Goal: Task Accomplishment & Management: Manage account settings

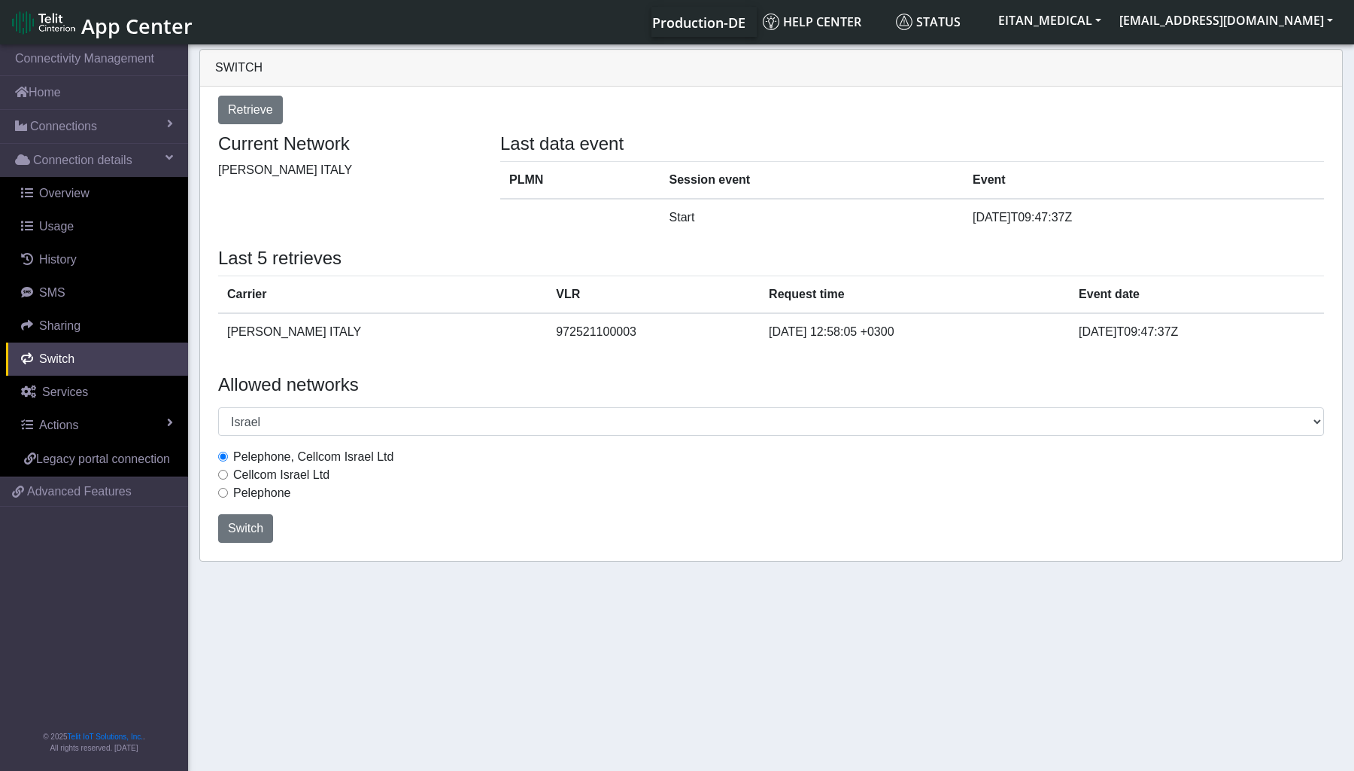
select select "Israel"
click at [233, 491] on label "Pelephone" at bounding box center [262, 493] width 58 height 18
click at [228, 491] on input "Pelephone" at bounding box center [223, 493] width 10 height 10
radio input "true"
click at [236, 524] on span "Switch" at bounding box center [245, 527] width 35 height 13
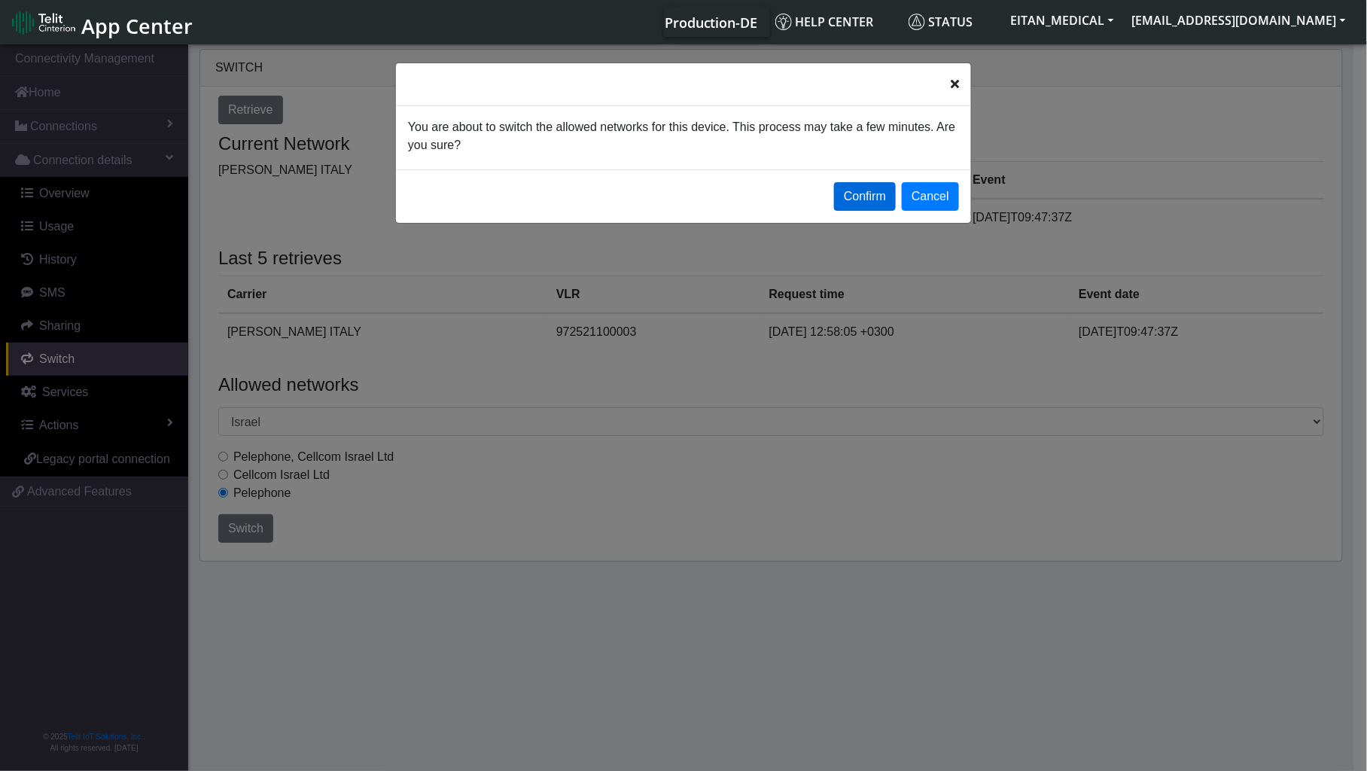
click at [855, 197] on button "Confirm" at bounding box center [865, 196] width 62 height 29
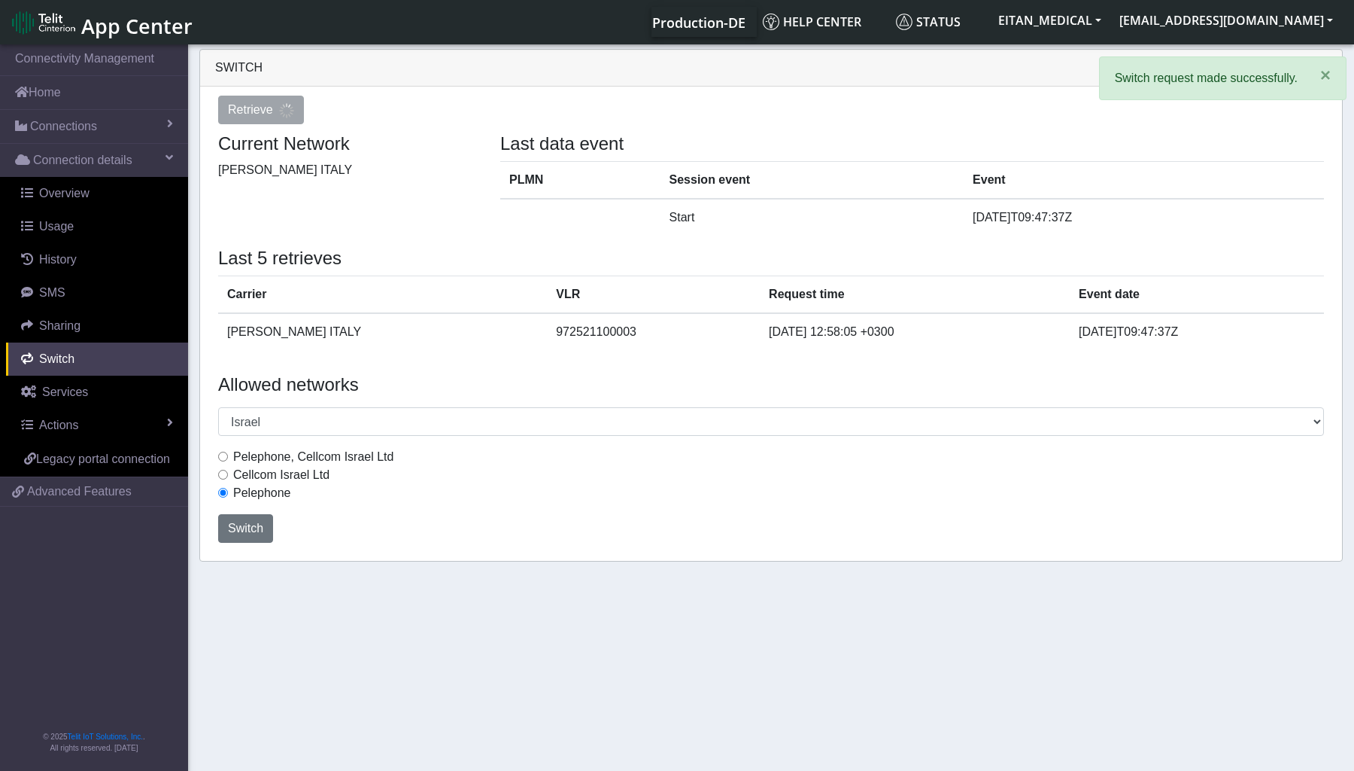
select select "Israel"
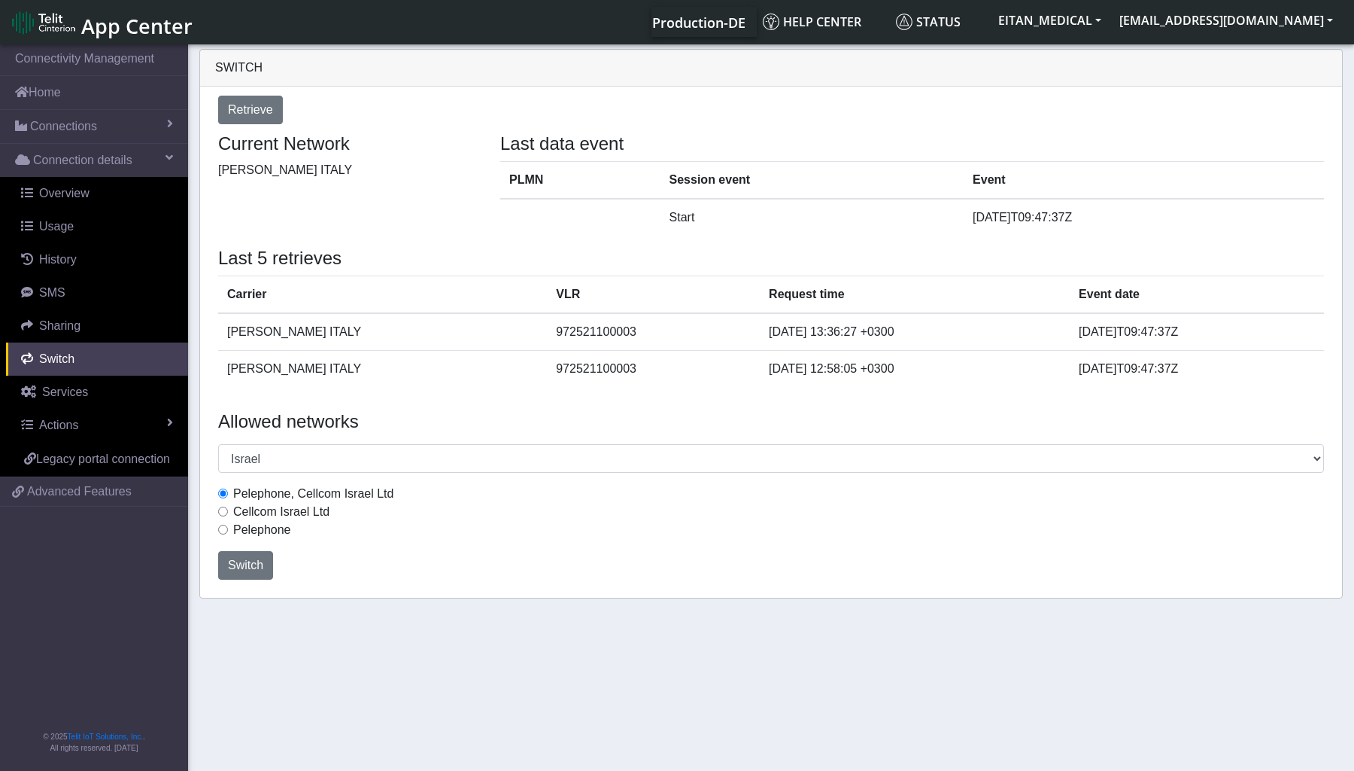
click at [223, 509] on input "Cellcom Israel Ltd" at bounding box center [223, 511] width 10 height 10
radio input "true"
click at [247, 568] on span "Switch" at bounding box center [245, 564] width 35 height 13
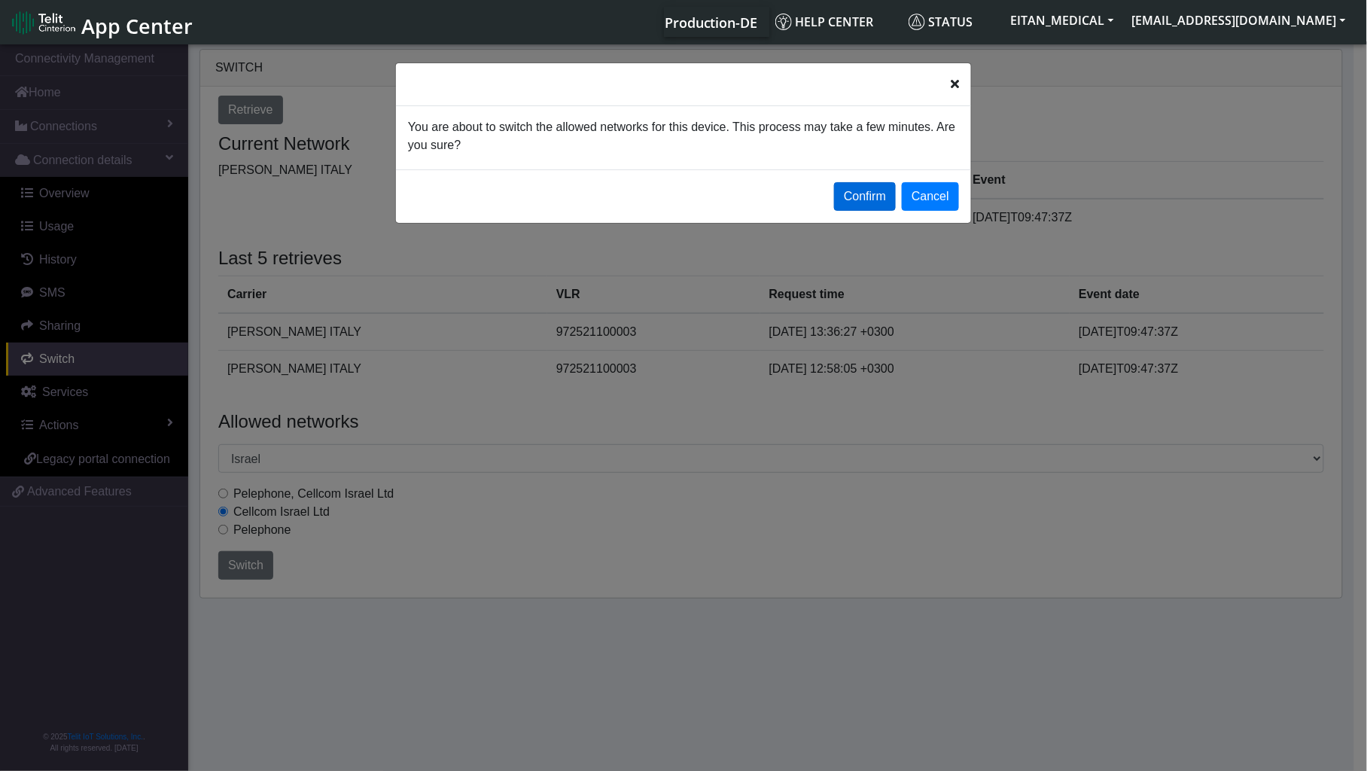
click at [875, 196] on button "Confirm" at bounding box center [865, 196] width 62 height 29
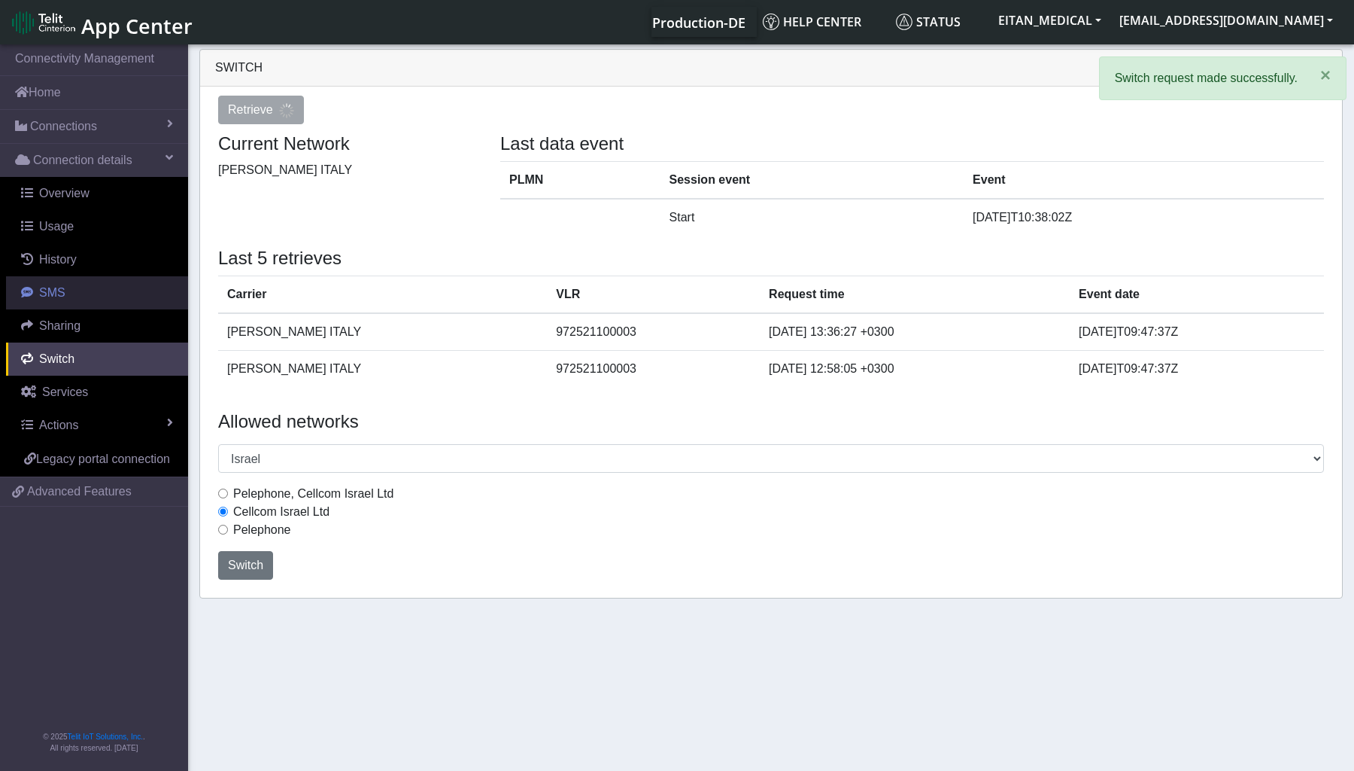
select select "Israel"
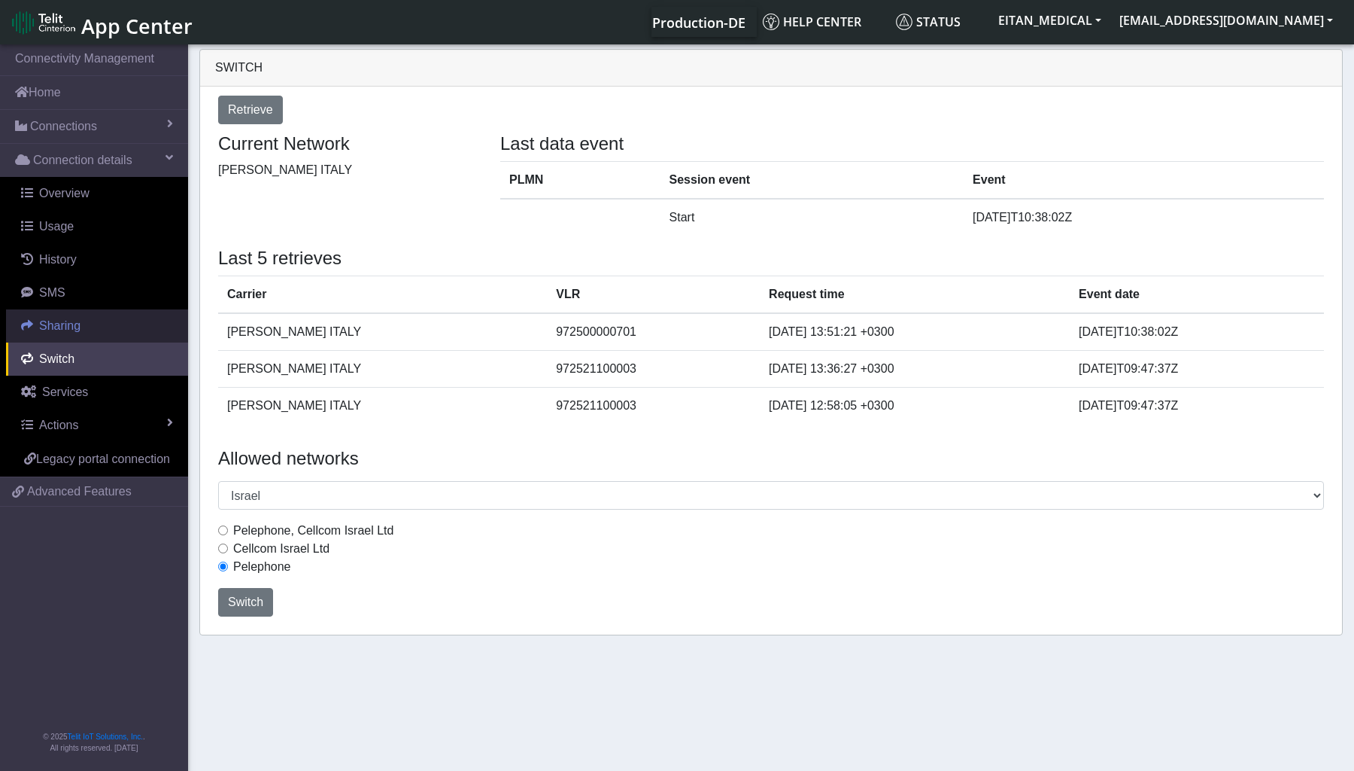
click at [62, 339] on link "Sharing" at bounding box center [97, 325] width 182 height 33
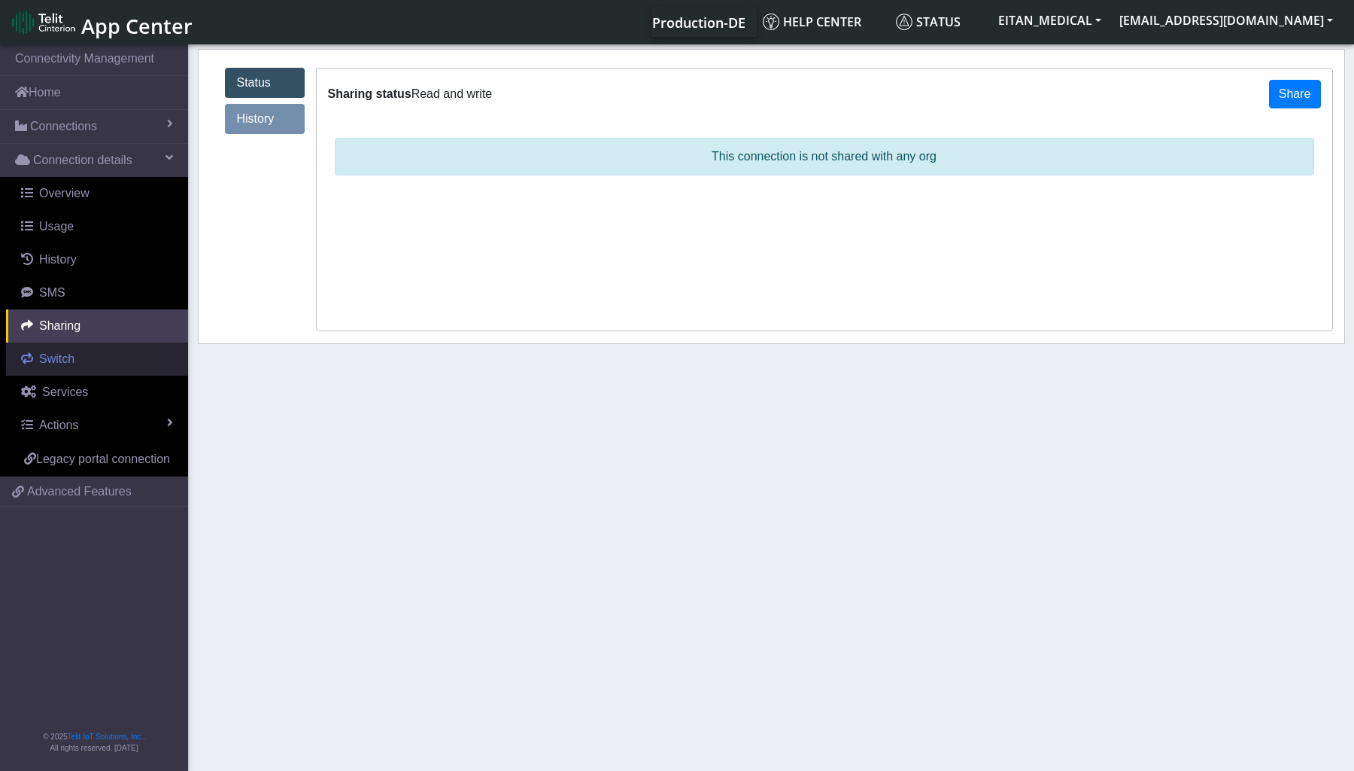
click at [58, 357] on span "Switch" at bounding box center [56, 358] width 35 height 13
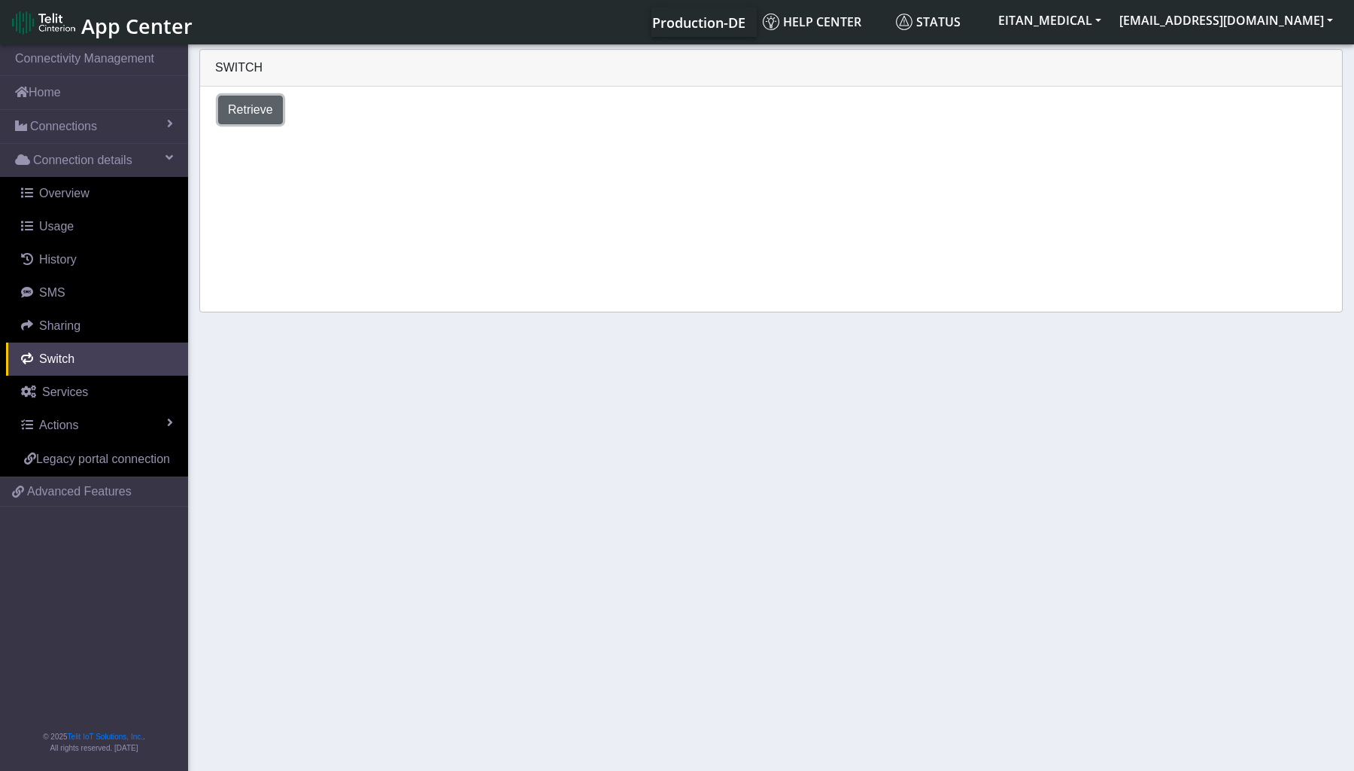
click at [245, 117] on button "Retrieve" at bounding box center [250, 110] width 65 height 29
select select "Israel"
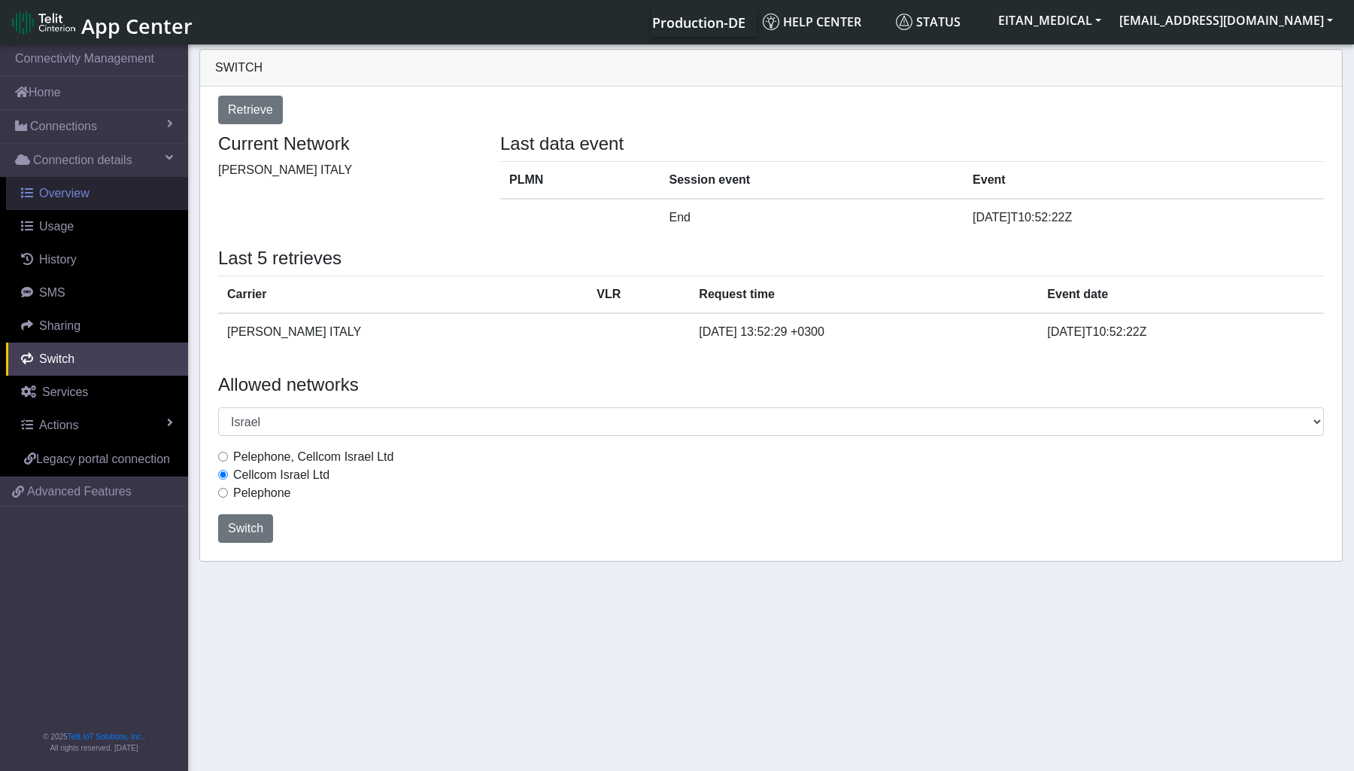
click at [68, 199] on span "Overview" at bounding box center [64, 193] width 50 height 13
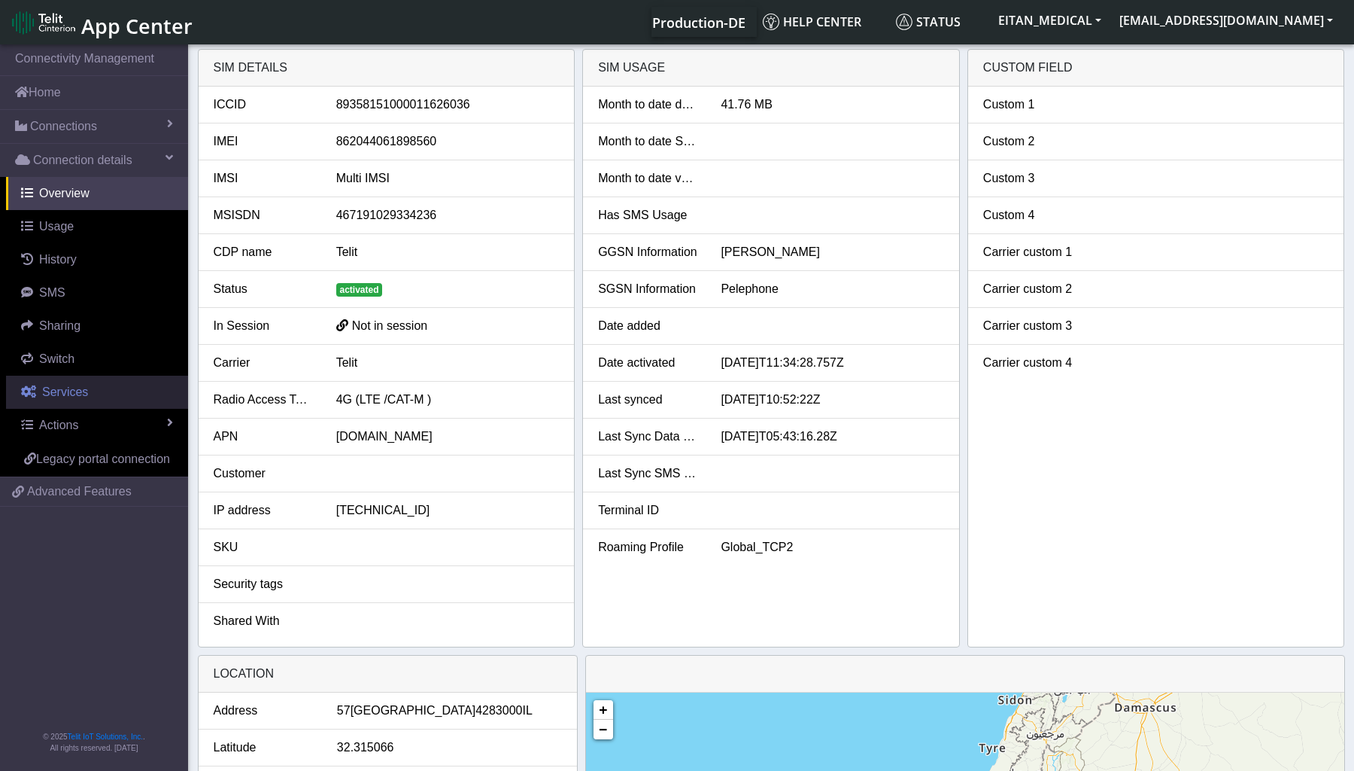
click at [73, 394] on span "Services" at bounding box center [65, 391] width 46 height 13
select select "2: 6"
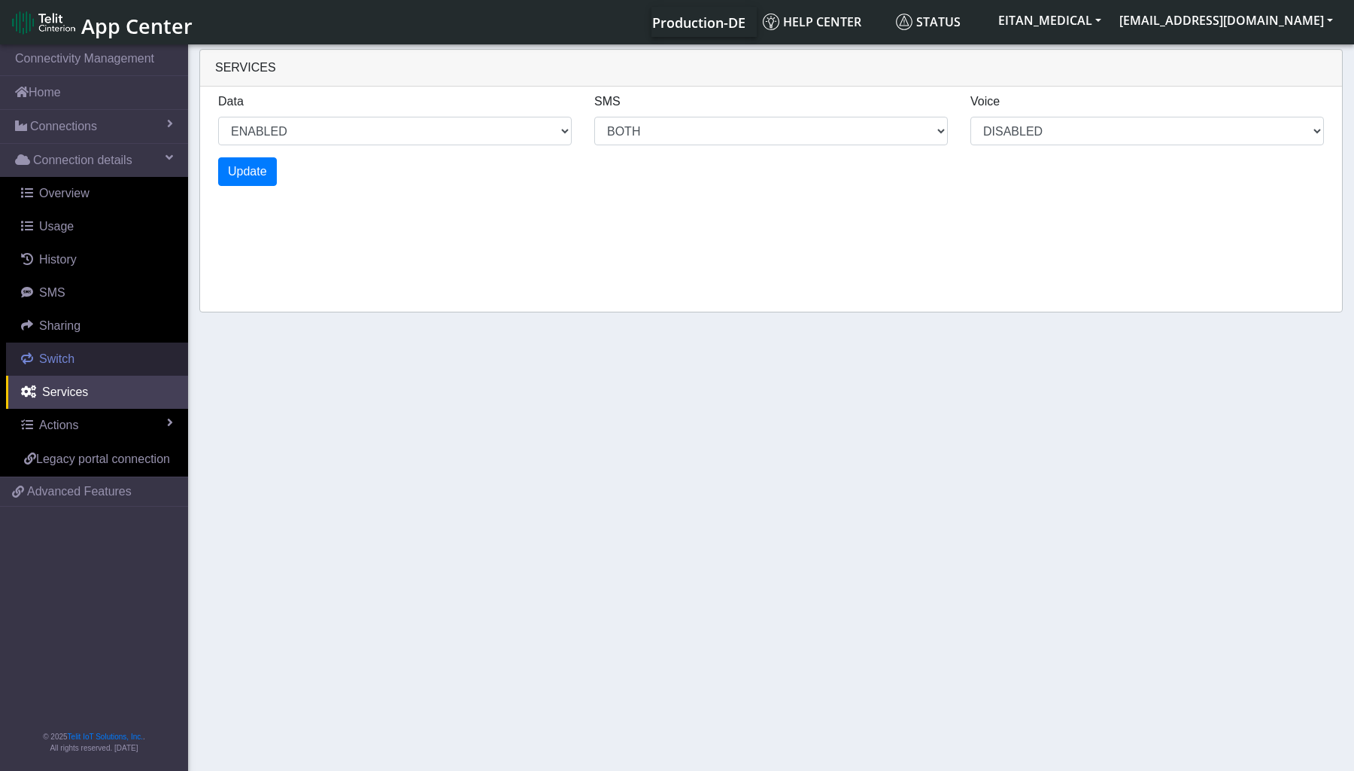
click at [81, 354] on link "Switch" at bounding box center [97, 358] width 182 height 33
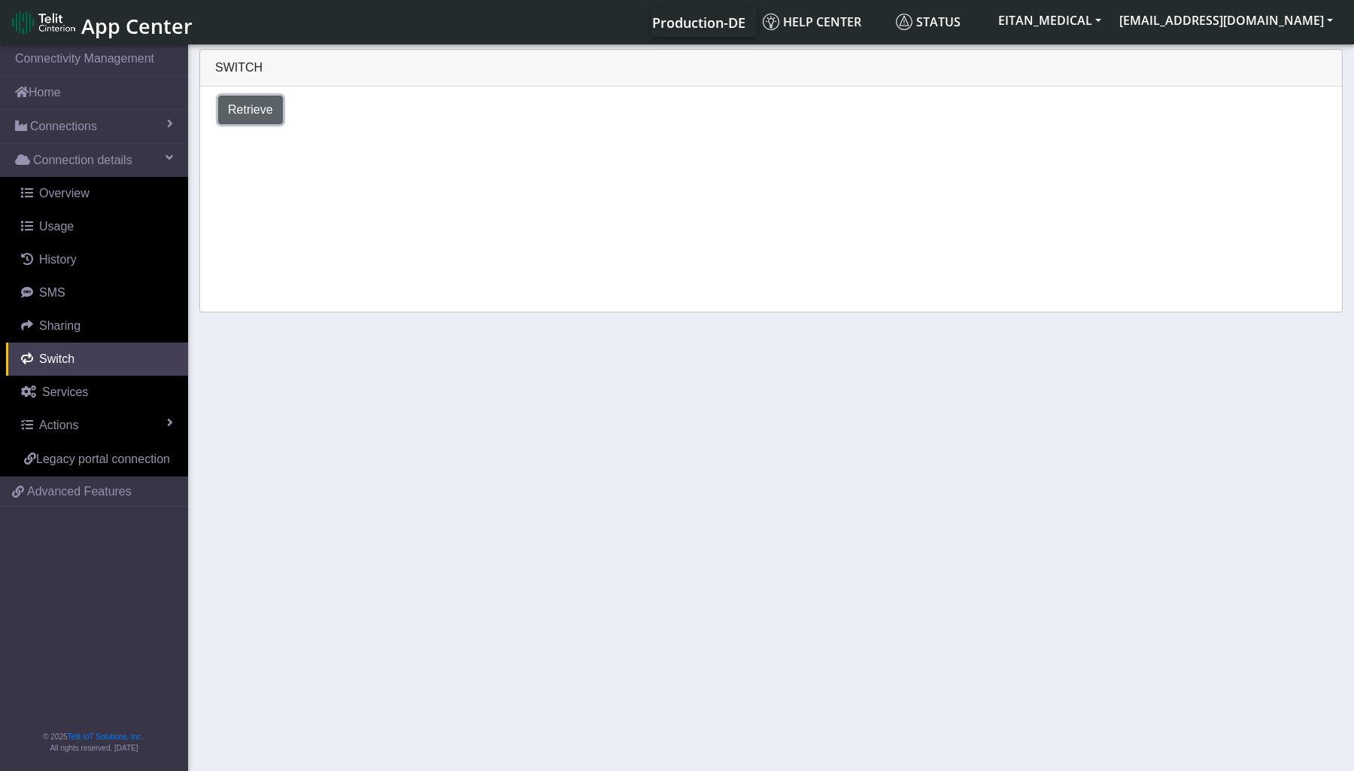
click at [253, 114] on span "Retrieve" at bounding box center [250, 109] width 45 height 13
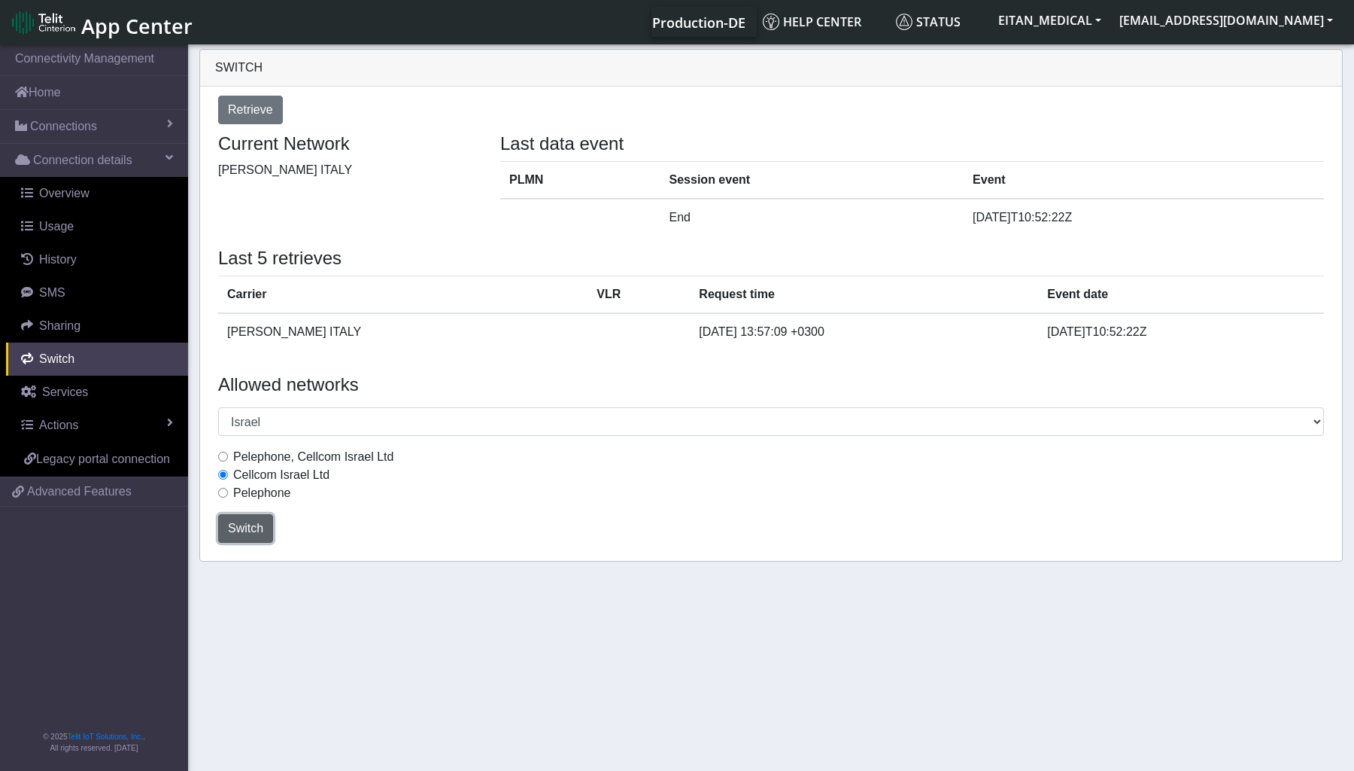
click at [256, 523] on span "Switch" at bounding box center [245, 527] width 35 height 13
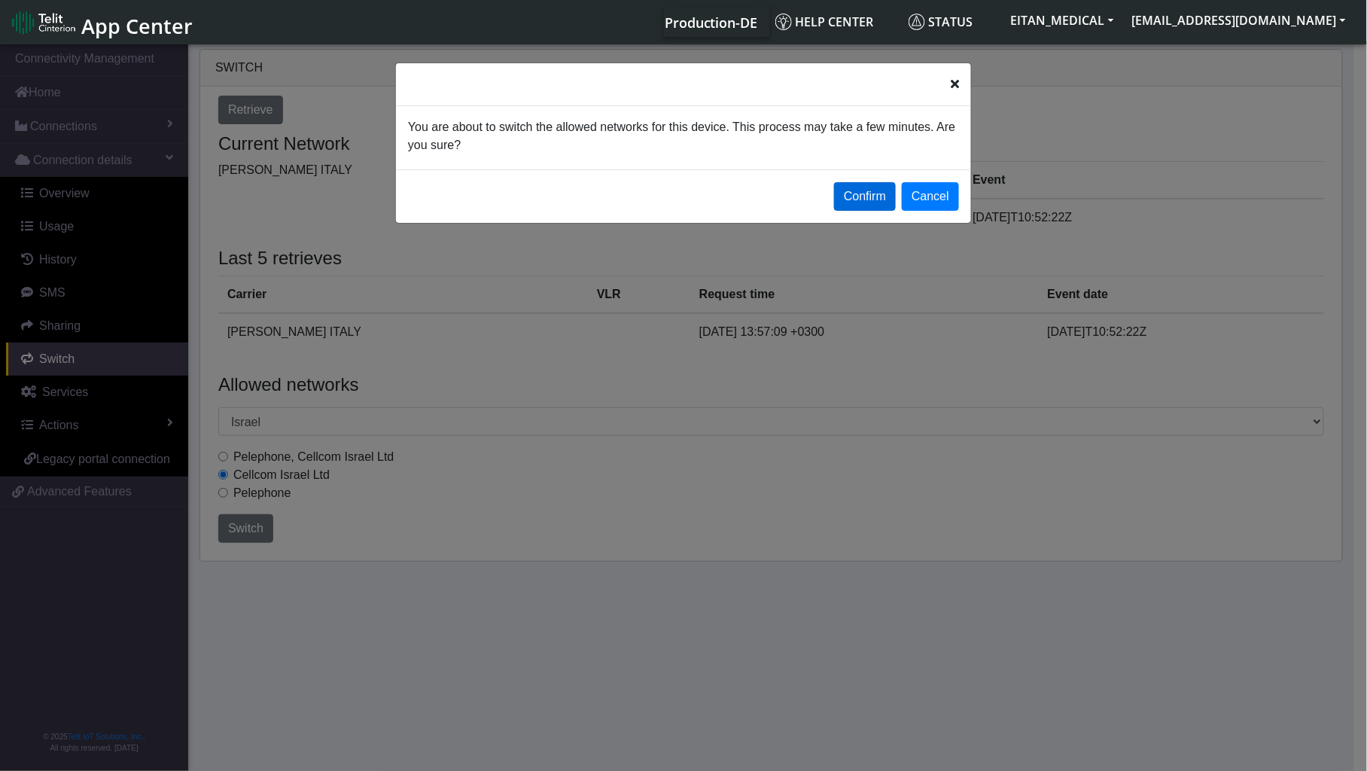
click at [855, 193] on button "Confirm" at bounding box center [865, 196] width 62 height 29
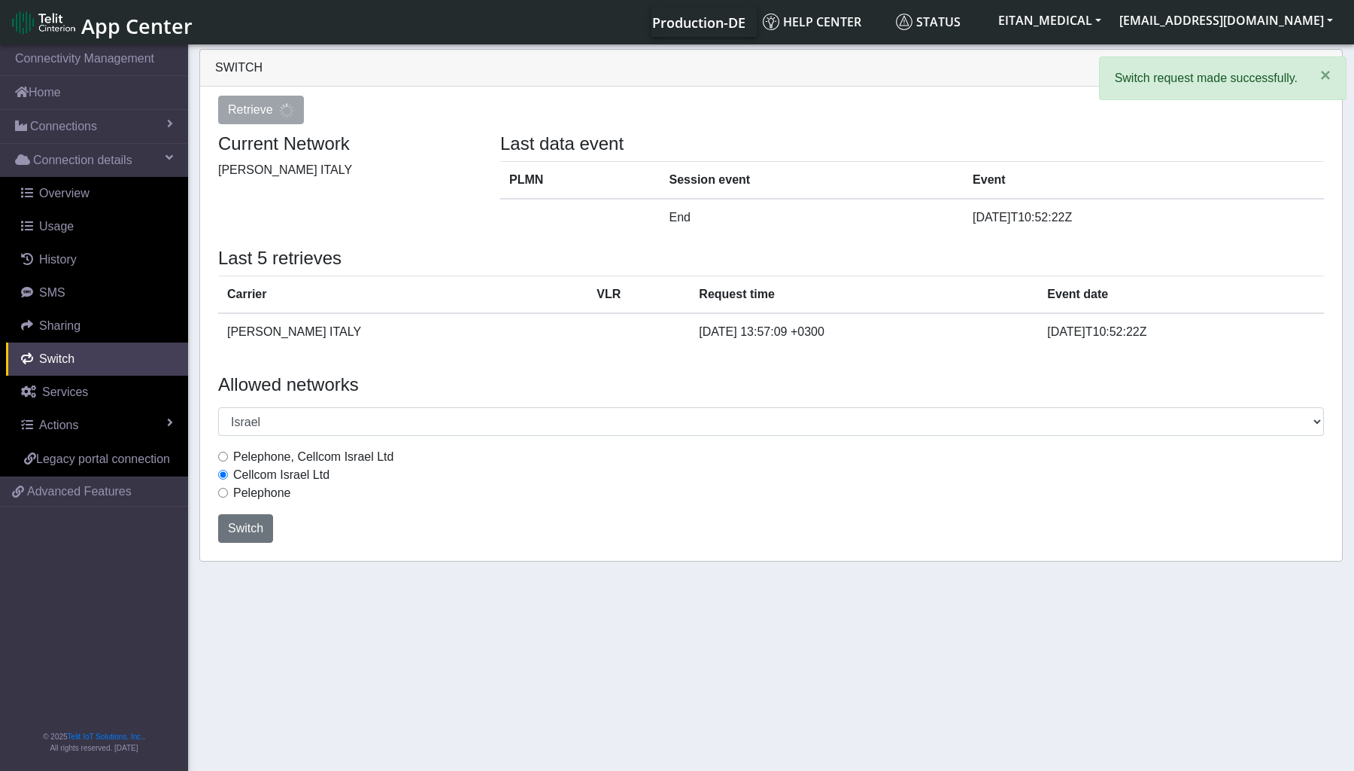
select select "Israel"
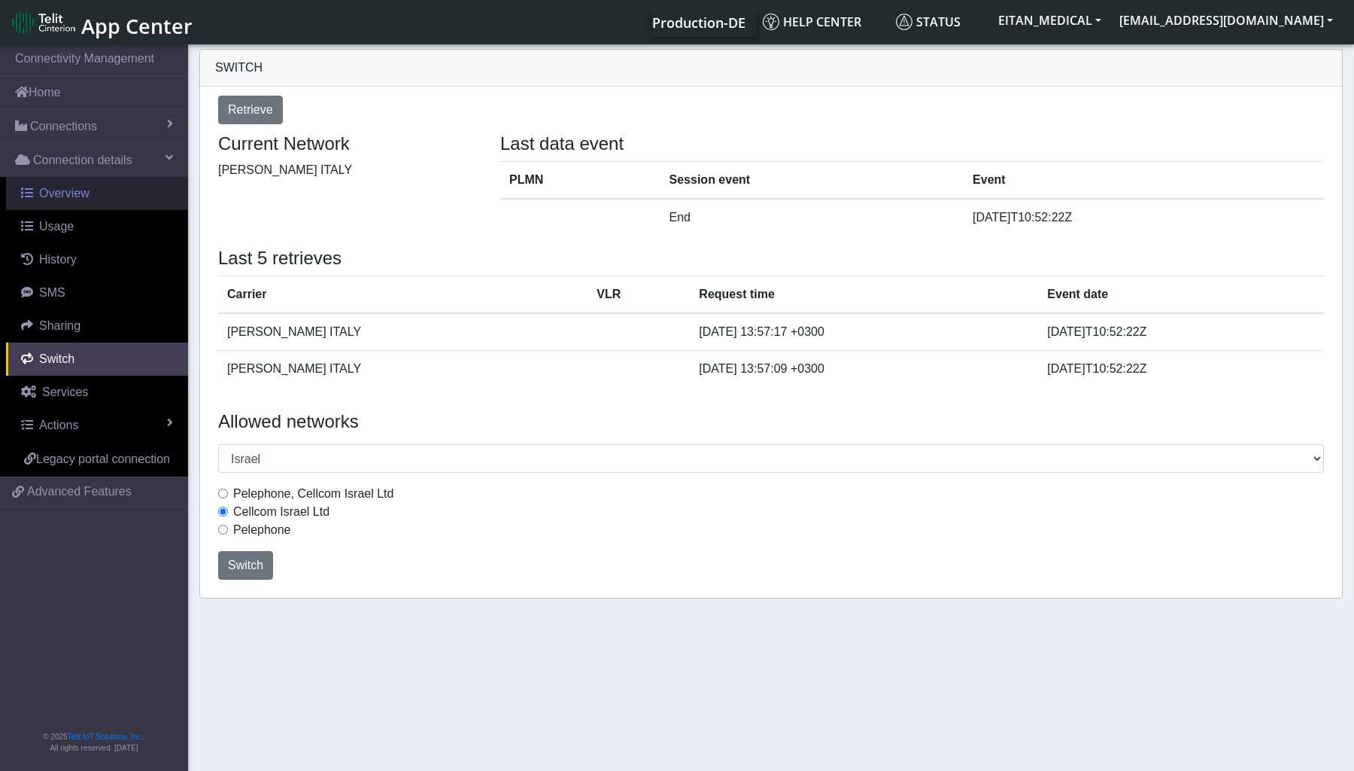
click at [81, 193] on span "Overview" at bounding box center [64, 193] width 50 height 13
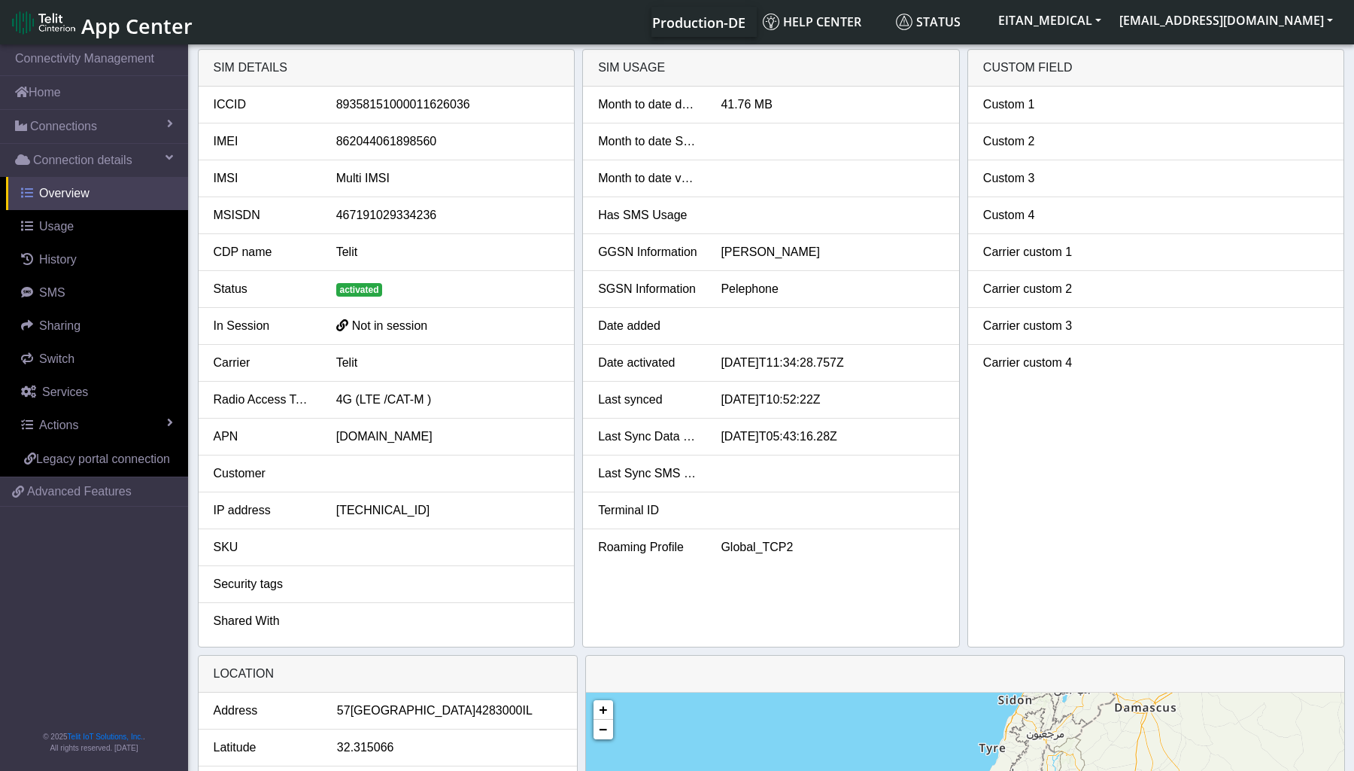
click at [62, 193] on span "Overview" at bounding box center [64, 193] width 50 height 13
click at [61, 363] on span "Switch" at bounding box center [56, 358] width 35 height 13
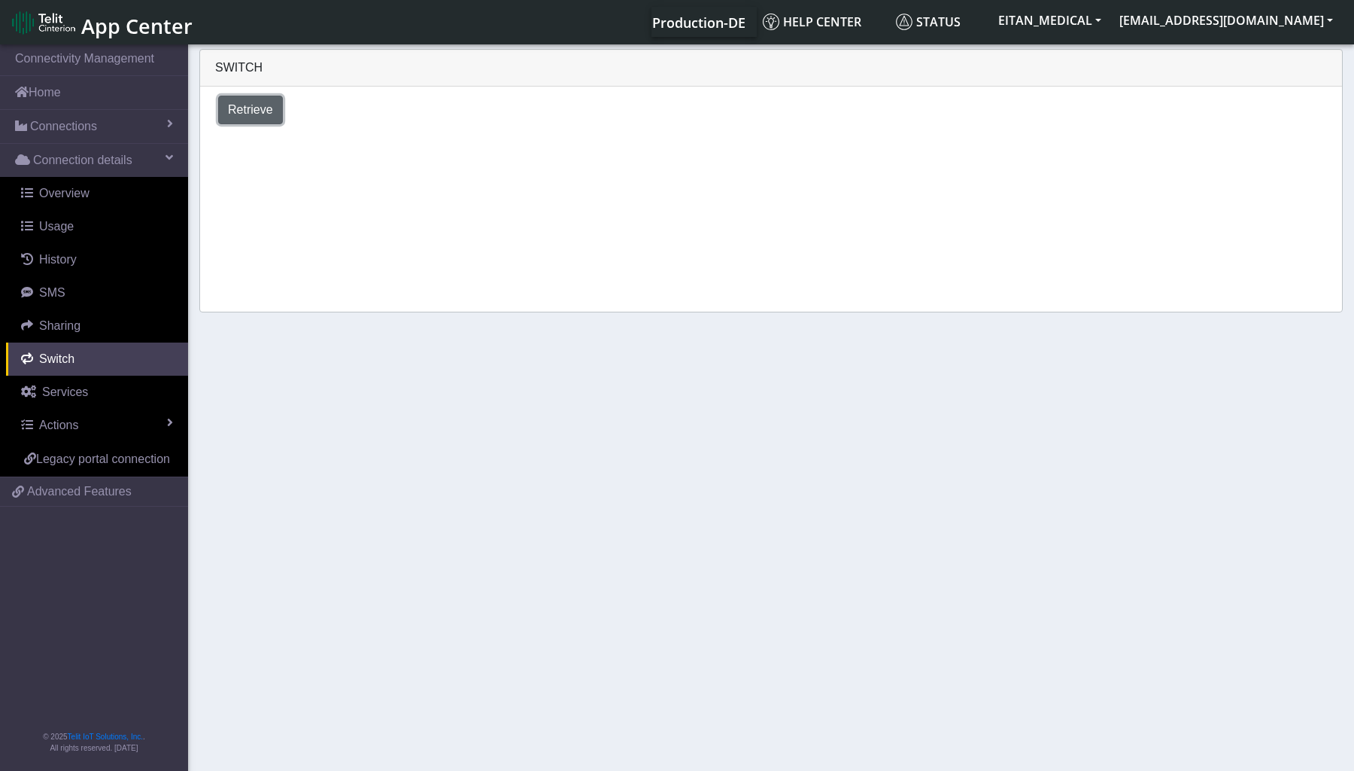
click at [252, 113] on span "Retrieve" at bounding box center [250, 109] width 45 height 13
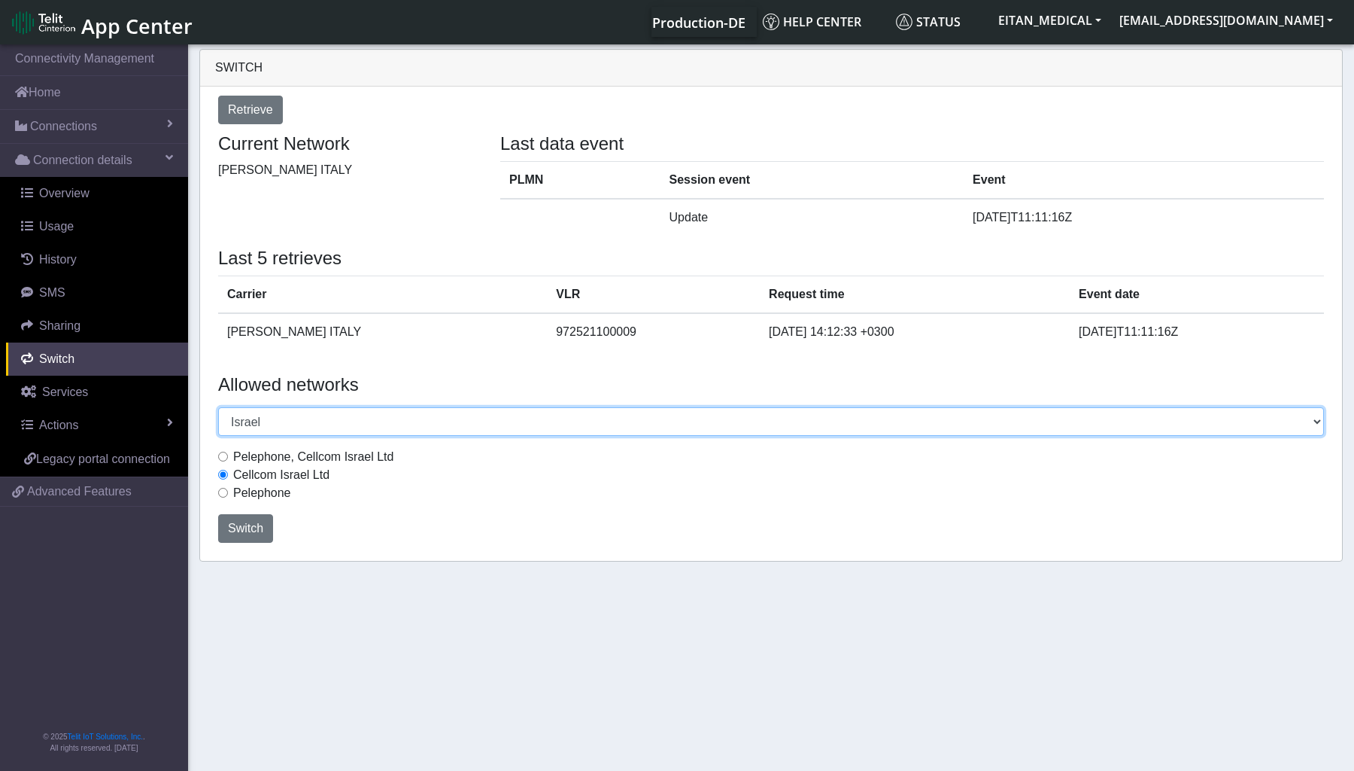
click at [1317, 415] on select "Select a country Afghanistan Albania Argentina Australia Austria Bahamas Barbad…" at bounding box center [771, 421] width 1106 height 29
click at [218, 407] on select "Select a country Afghanistan Albania Argentina Australia Austria Bahamas Barbad…" at bounding box center [771, 421] width 1106 height 29
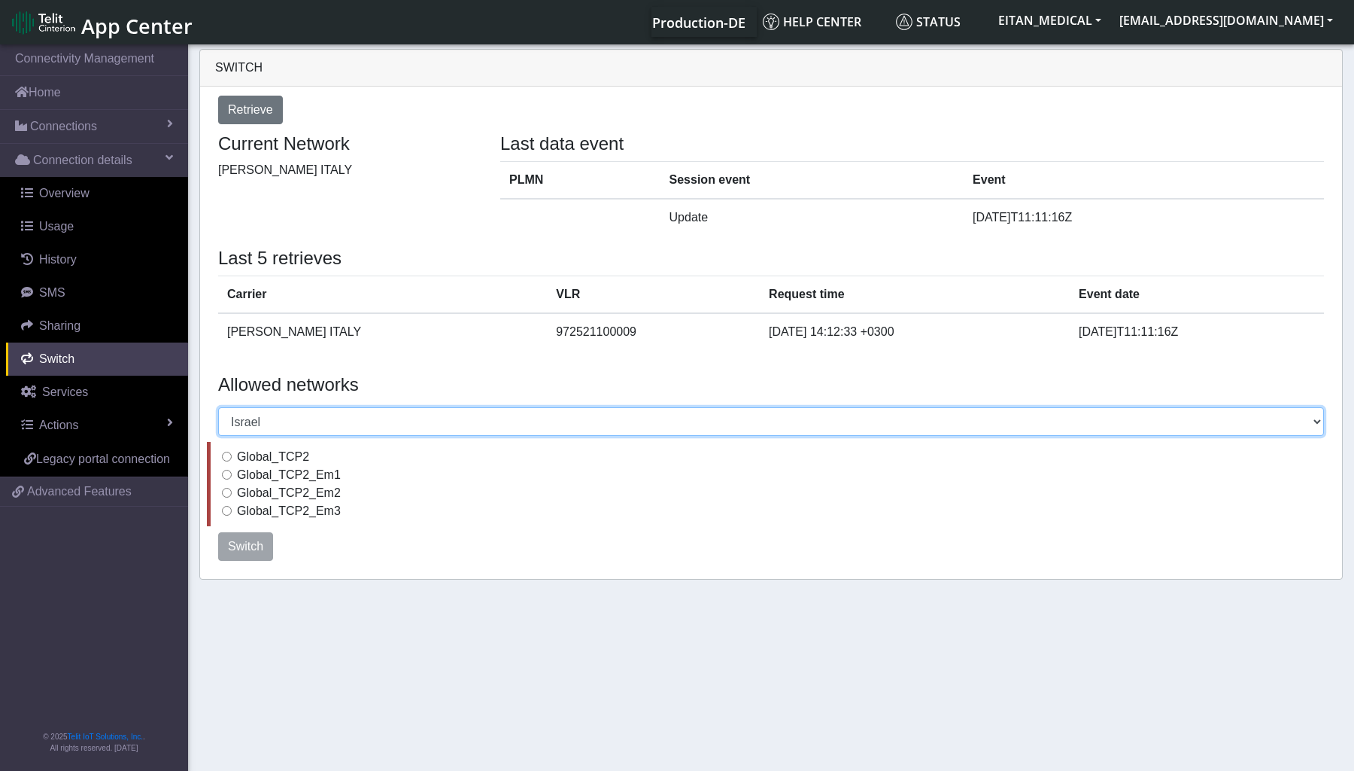
click at [1307, 425] on select "Select a country Afghanistan Albania Argentina Australia Austria Bahamas Barbad…" at bounding box center [771, 421] width 1106 height 29
click at [218, 407] on select "Select a country Afghanistan Albania Argentina Australia Austria Bahamas Barbad…" at bounding box center [771, 421] width 1106 height 29
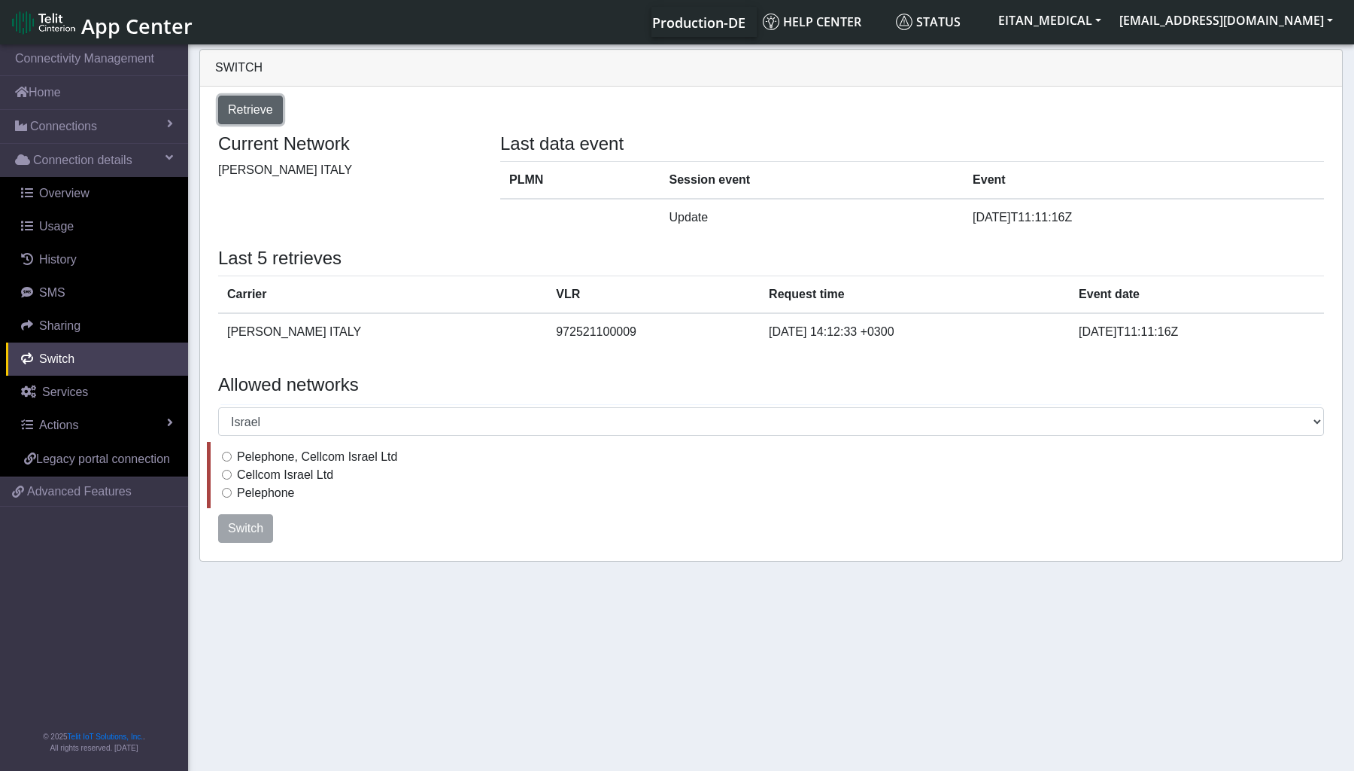
click at [266, 122] on button "Retrieve" at bounding box center [250, 110] width 65 height 29
select select "Israel"
